Goal: Check status: Check status

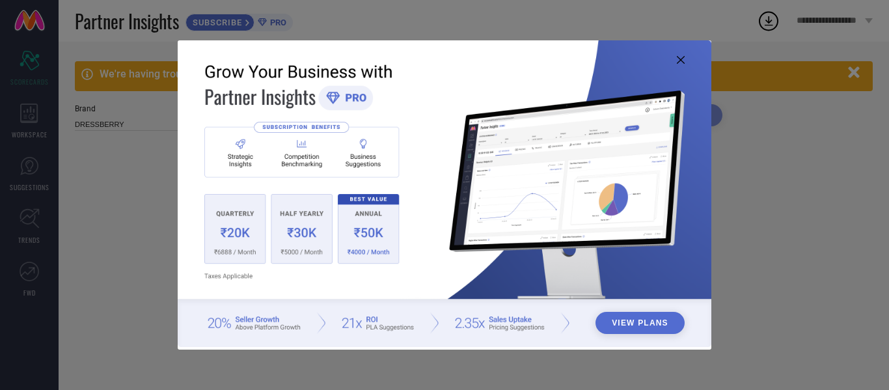
type input "All"
click at [681, 58] on icon at bounding box center [681, 60] width 8 height 8
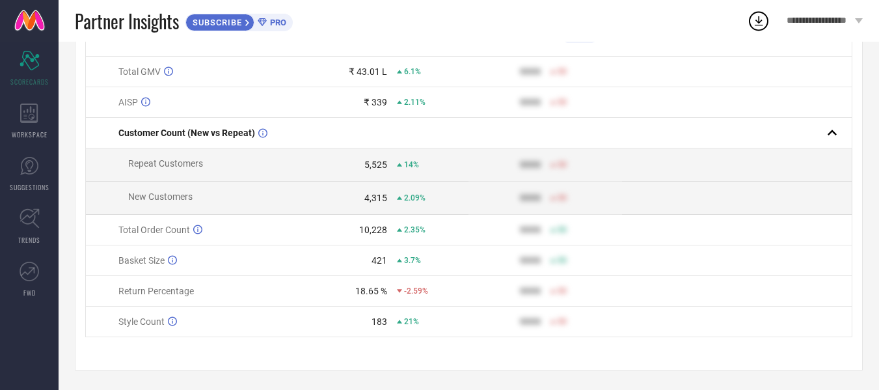
scroll to position [187, 0]
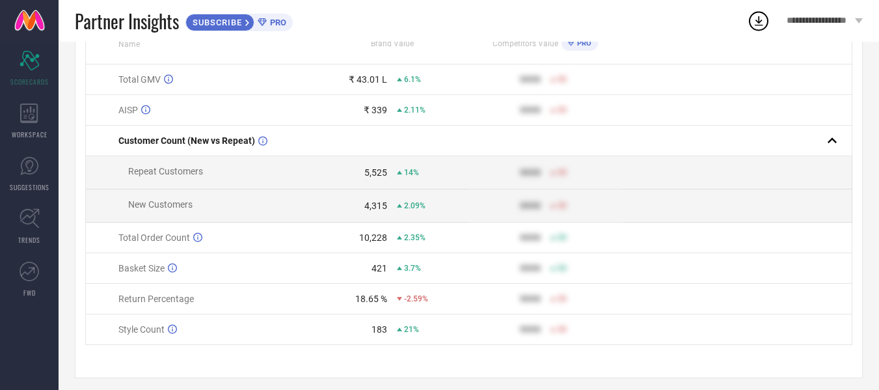
drag, startPoint x: 252, startPoint y: 204, endPoint x: 217, endPoint y: 212, distance: 35.5
click at [217, 212] on td "New Customers" at bounding box center [201, 205] width 230 height 33
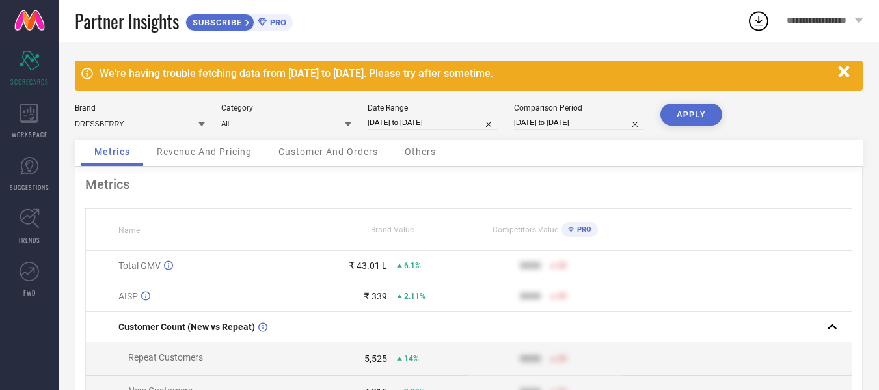
scroll to position [0, 0]
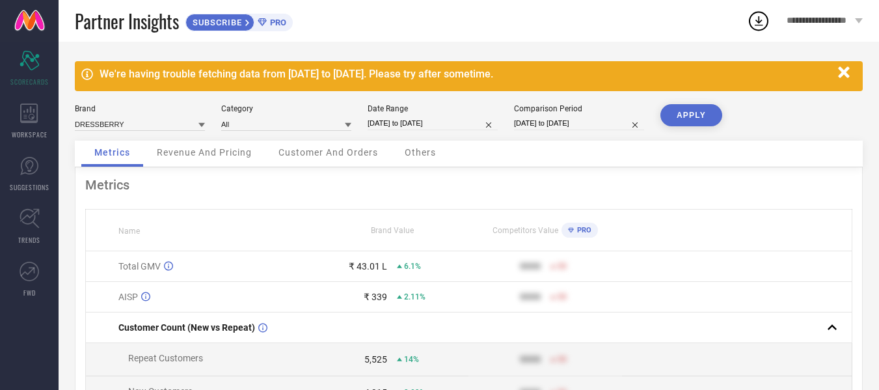
click at [377, 115] on div "Date Range [DATE] to [DATE]" at bounding box center [433, 117] width 130 height 27
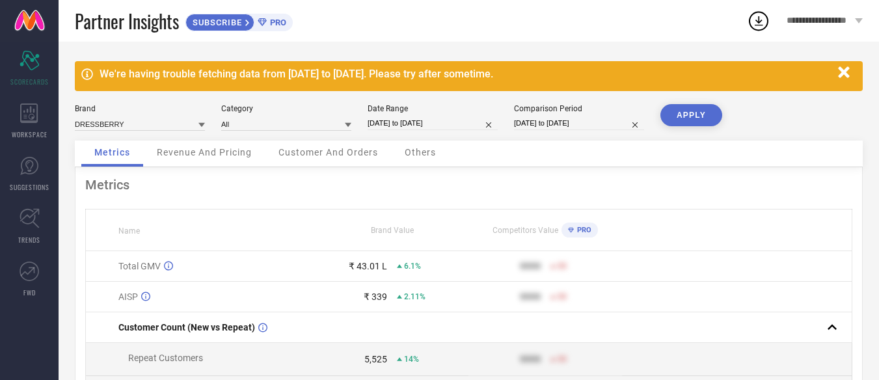
click at [560, 124] on input "[DATE] to [DATE]" at bounding box center [579, 123] width 130 height 14
select select "2"
select select "2025"
select select "3"
select select "2025"
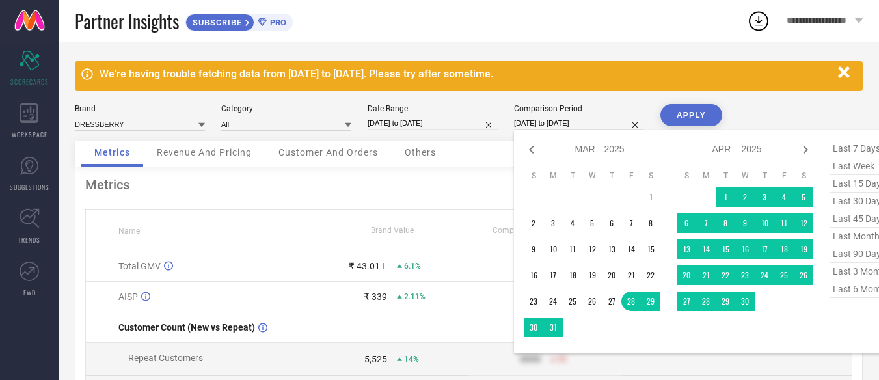
click at [841, 262] on span "last 90 days" at bounding box center [862, 254] width 65 height 18
type input "[DATE] to [DATE]"
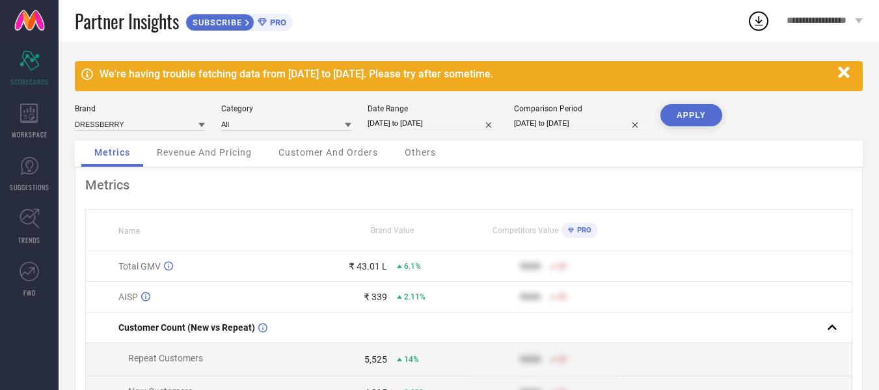
select select "4"
select select "2025"
select select "5"
select select "2025"
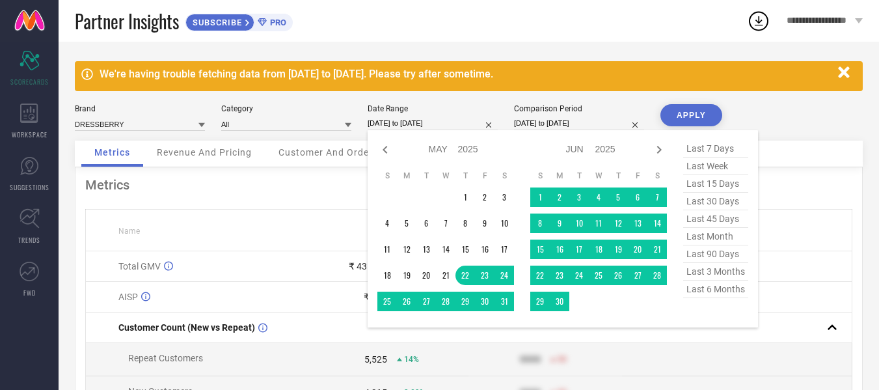
click at [457, 128] on input "[DATE] to [DATE]" at bounding box center [433, 123] width 130 height 14
click at [715, 255] on span "last 90 days" at bounding box center [715, 254] width 65 height 18
type input "[DATE] to [DATE]"
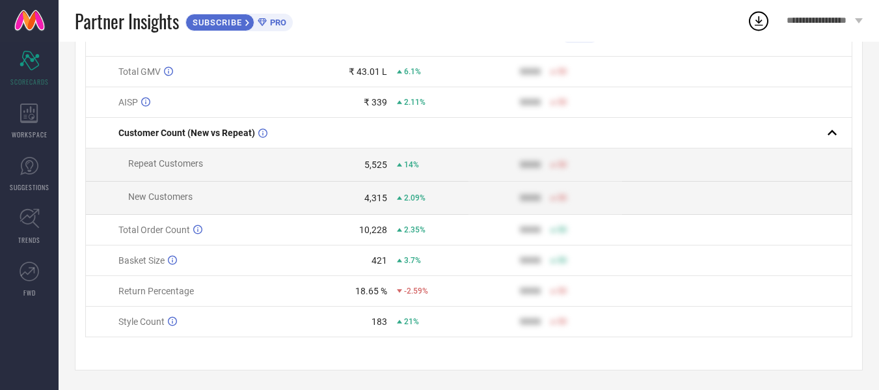
scroll to position [201, 0]
drag, startPoint x: 338, startPoint y: 250, endPoint x: 278, endPoint y: 236, distance: 62.0
click at [278, 236] on td "Total Order Count" at bounding box center [201, 230] width 230 height 31
